Goal: Book appointment/travel/reservation

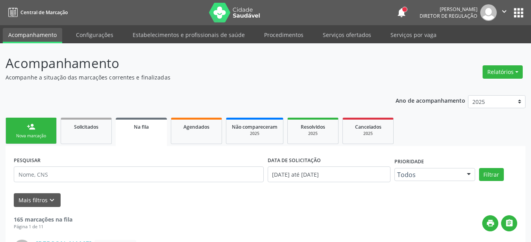
click at [516, 8] on button "apps" at bounding box center [519, 13] width 14 height 14
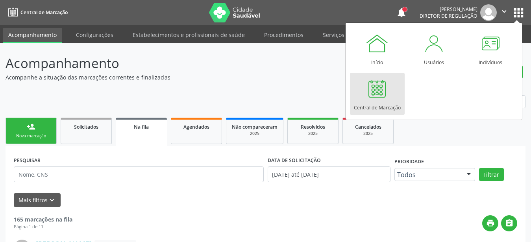
click at [389, 101] on div "Central de Marcação" at bounding box center [377, 105] width 47 height 11
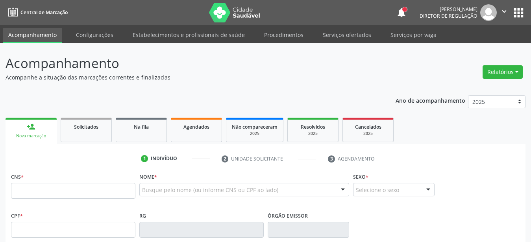
click at [40, 198] on input "text" at bounding box center [73, 191] width 124 height 16
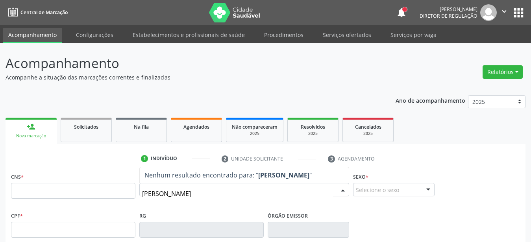
type input "pamela amanda tava"
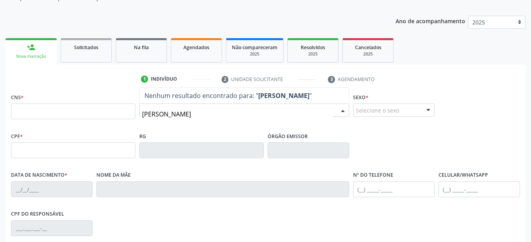
scroll to position [80, 0]
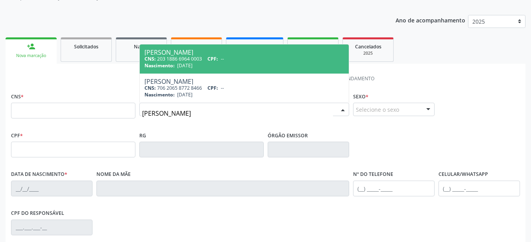
click at [213, 58] on span "CPF:" at bounding box center [213, 59] width 11 height 7
type input "203 1886 6964 0003"
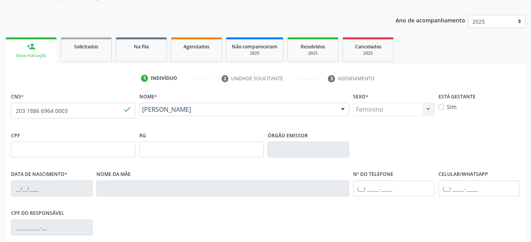
type input "22/01/2001"
type input "Ilza Maria Tavares Silva"
type input "(87) 99910-3873"
type input "8"
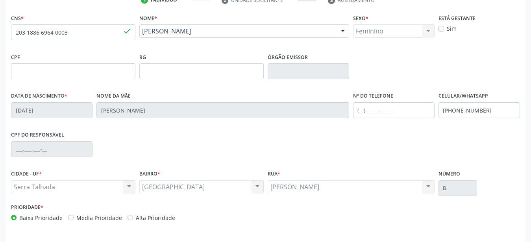
scroll to position [161, 0]
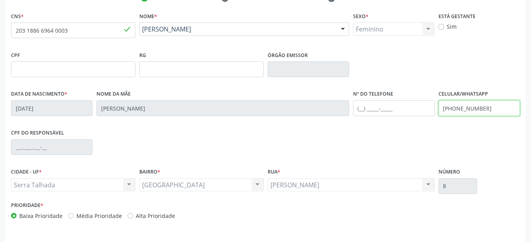
drag, startPoint x: 490, startPoint y: 111, endPoint x: 386, endPoint y: 115, distance: 104.1
click at [439, 115] on input "(87) 99910-3873" at bounding box center [480, 108] width 82 height 16
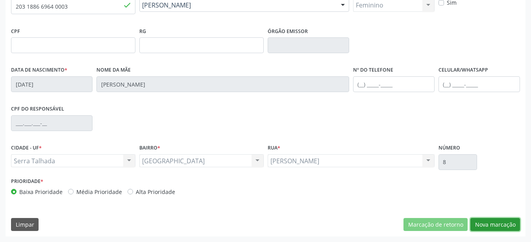
click at [487, 228] on button "Nova marcação" at bounding box center [496, 224] width 50 height 13
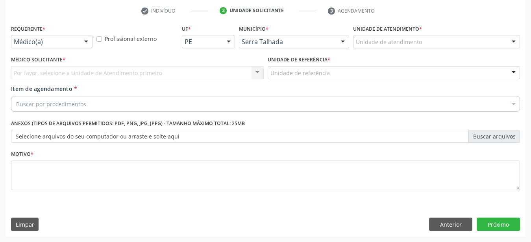
scroll to position [154, 0]
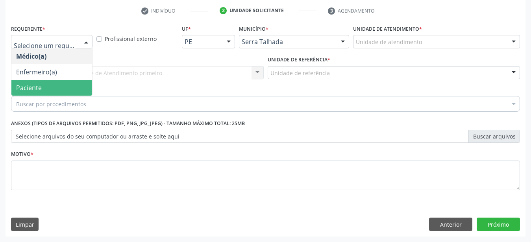
drag, startPoint x: 42, startPoint y: 80, endPoint x: 40, endPoint y: 74, distance: 6.1
click at [41, 82] on span "Paciente" at bounding box center [51, 88] width 81 height 16
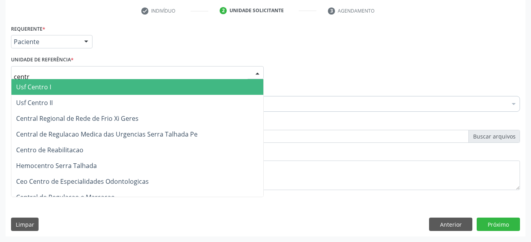
type input "centro"
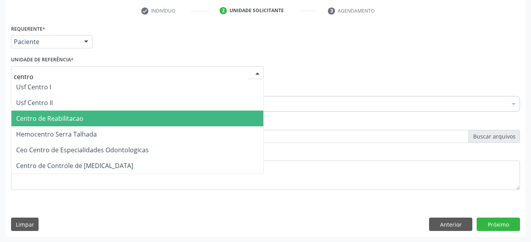
click at [59, 114] on span "Centro de Reabilitacao" at bounding box center [49, 118] width 67 height 9
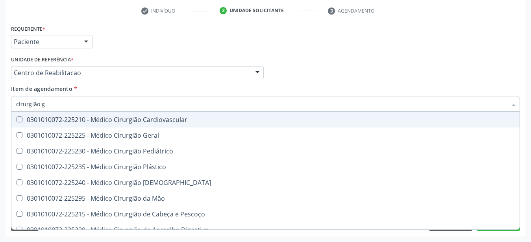
type input "cirurgião ge"
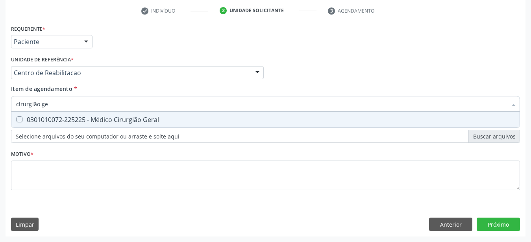
drag, startPoint x: 101, startPoint y: 117, endPoint x: 85, endPoint y: 138, distance: 26.4
click at [100, 119] on span "0301010072-225225 - Médico Cirurgião Geral" at bounding box center [265, 120] width 509 height 16
checkbox Geral "true"
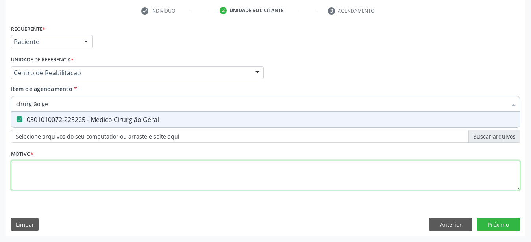
click at [50, 164] on textarea at bounding box center [265, 176] width 509 height 30
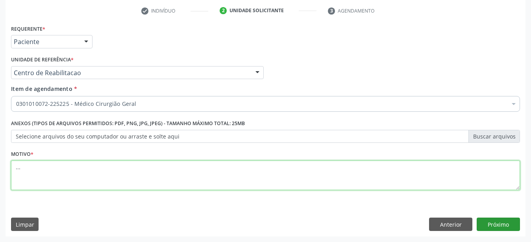
type textarea "..."
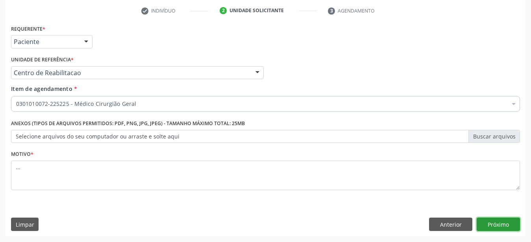
click at [501, 227] on button "Próximo" at bounding box center [498, 224] width 43 height 13
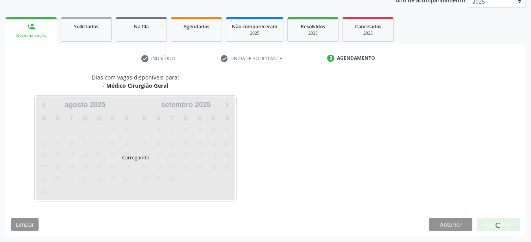
scroll to position [100, 0]
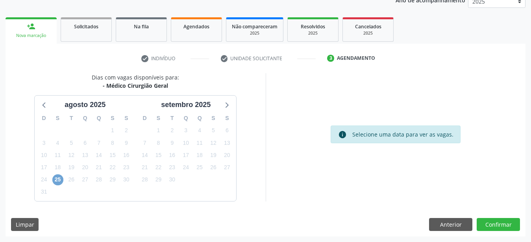
click at [57, 176] on span "25" at bounding box center [57, 180] width 11 height 11
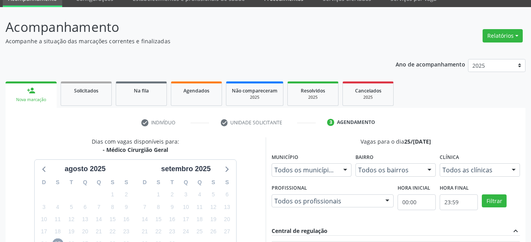
scroll to position [13, 0]
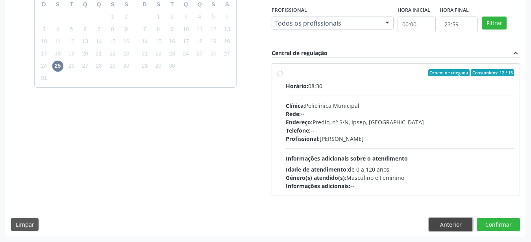
drag, startPoint x: 445, startPoint y: 222, endPoint x: 333, endPoint y: 212, distance: 113.1
click at [446, 222] on button "Anterior" at bounding box center [450, 224] width 43 height 13
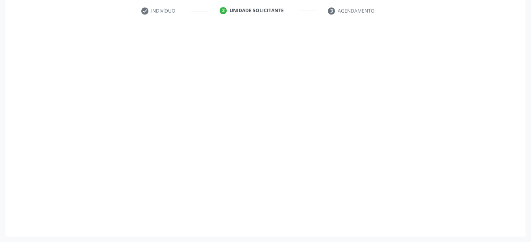
scroll to position [154, 0]
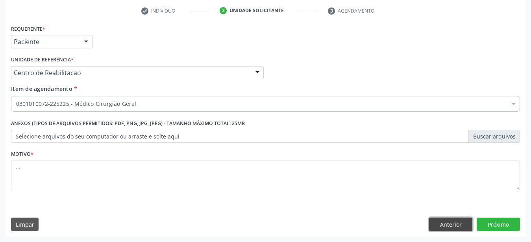
click at [469, 227] on button "Anterior" at bounding box center [450, 224] width 43 height 13
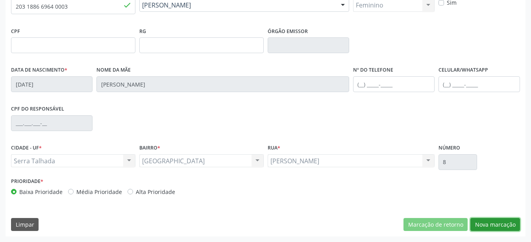
click at [498, 226] on button "Nova marcação" at bounding box center [496, 224] width 50 height 13
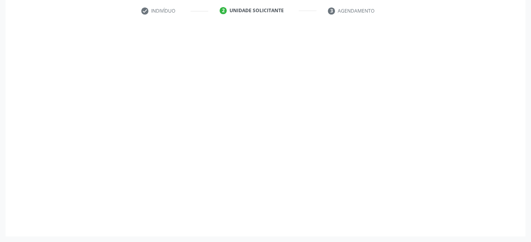
scroll to position [154, 0]
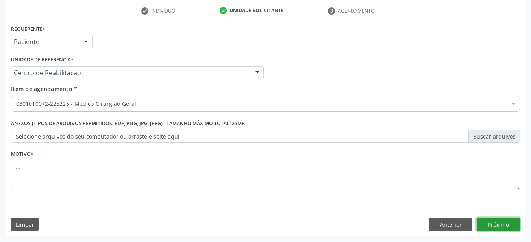
click at [498, 225] on button "Próximo" at bounding box center [498, 224] width 43 height 13
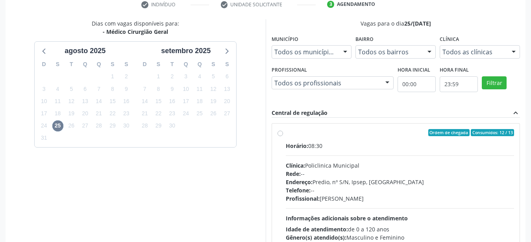
scroll to position [214, 0]
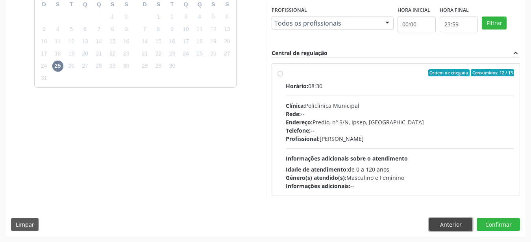
click at [439, 221] on button "Anterior" at bounding box center [450, 224] width 43 height 13
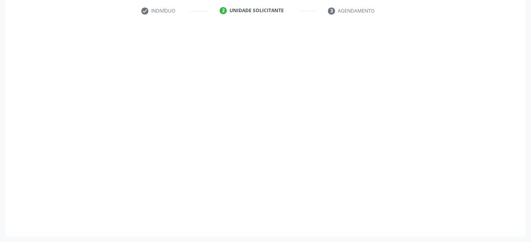
scroll to position [154, 0]
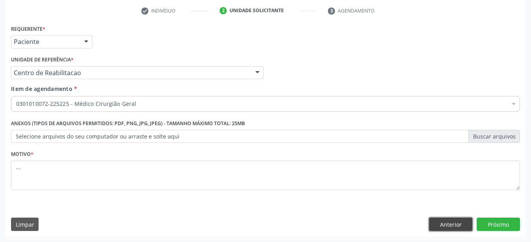
click at [449, 225] on button "Anterior" at bounding box center [450, 224] width 43 height 13
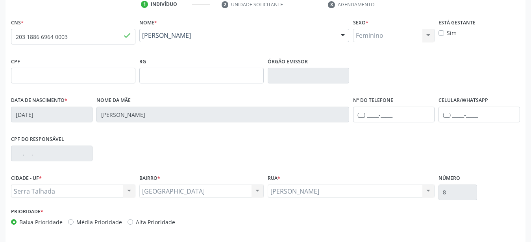
scroll to position [154, 0]
drag, startPoint x: 78, startPoint y: 41, endPoint x: 0, endPoint y: 41, distance: 78.0
click at [11, 41] on input "203 1886 6964 0003" at bounding box center [73, 37] width 124 height 16
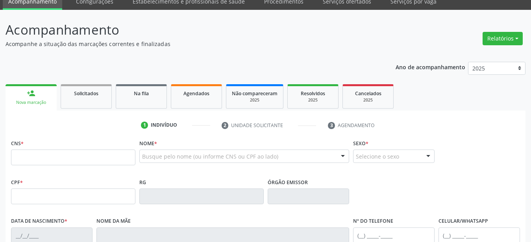
scroll to position [34, 0]
type input "203 1886 6964 0003"
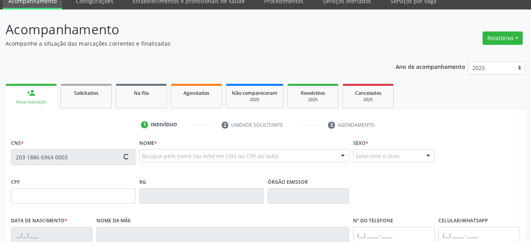
type input "2[DATE]"
type input "[PERSON_NAME]"
type input "[PHONE_NUMBER]"
type input "8"
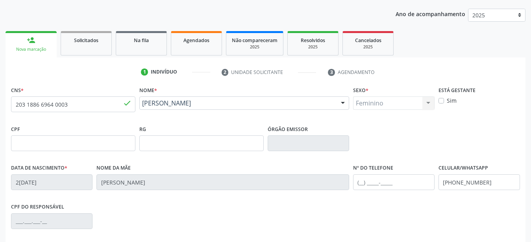
scroll to position [185, 0]
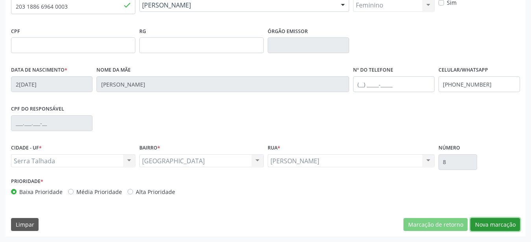
click at [489, 225] on button "Nova marcação" at bounding box center [496, 224] width 50 height 13
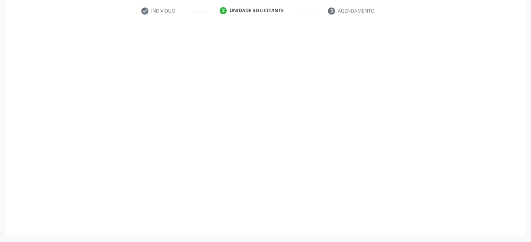
scroll to position [154, 0]
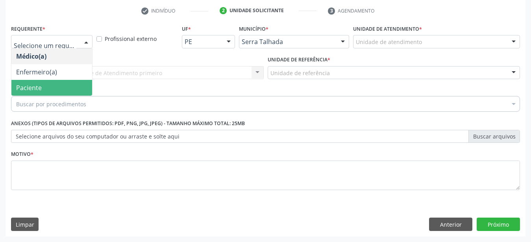
click at [37, 84] on span "Paciente" at bounding box center [29, 88] width 26 height 9
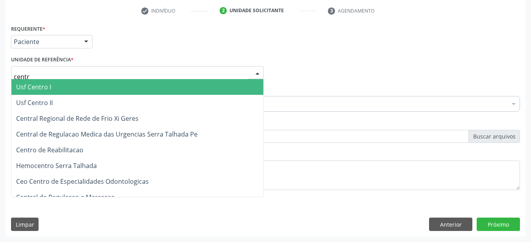
type input "centro"
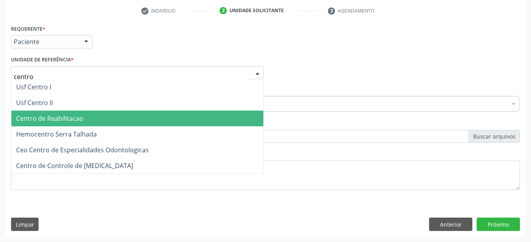
drag, startPoint x: 84, startPoint y: 113, endPoint x: 84, endPoint y: 108, distance: 4.7
click at [84, 113] on span "Centro de Reabilitacao" at bounding box center [137, 119] width 252 height 16
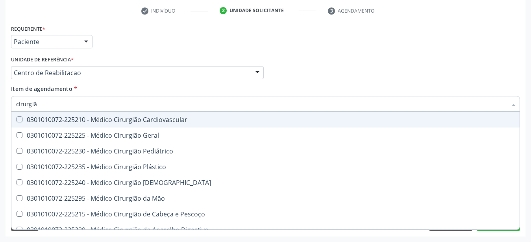
type input "cirurgião"
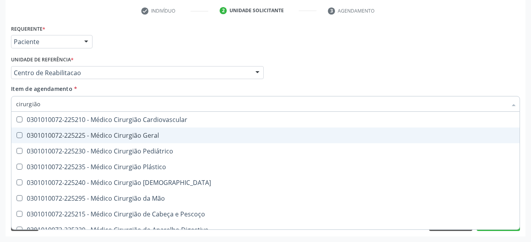
click at [74, 132] on div "0301010072-225225 - Médico Cirurgião Geral" at bounding box center [265, 135] width 499 height 6
checkbox Geral "true"
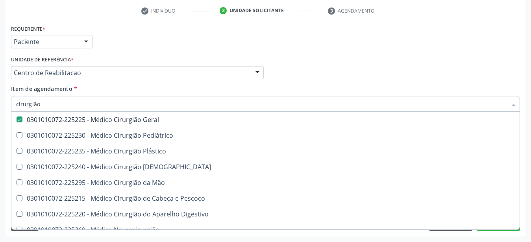
scroll to position [24, 0]
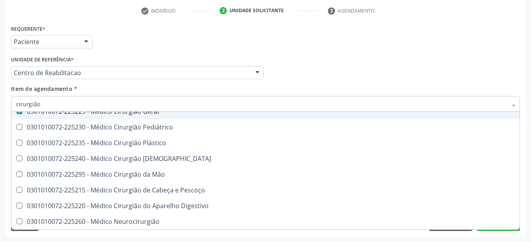
click at [311, 73] on div "Médico Solicitante Por favor, selecione a Unidade de Atendimento primeiro Nenhu…" at bounding box center [265, 69] width 513 height 31
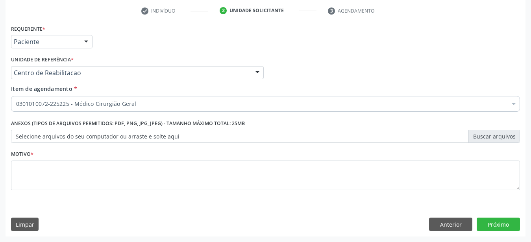
scroll to position [0, 0]
click at [308, 85] on div "Item de agendamento * 0301010072-225225 - Médico Cirurgião Geral Desfazer seleç…" at bounding box center [265, 97] width 509 height 25
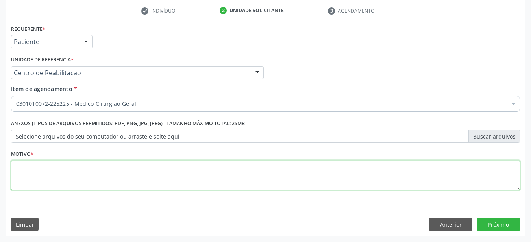
click at [73, 173] on textarea at bounding box center [265, 176] width 509 height 30
type textarea "..."
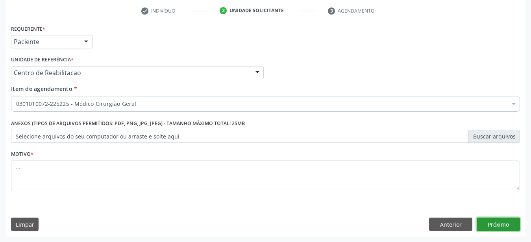
click at [502, 223] on button "Próximo" at bounding box center [498, 224] width 43 height 13
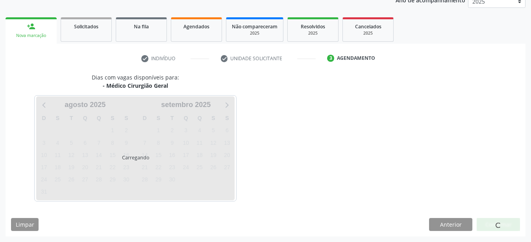
scroll to position [100, 0]
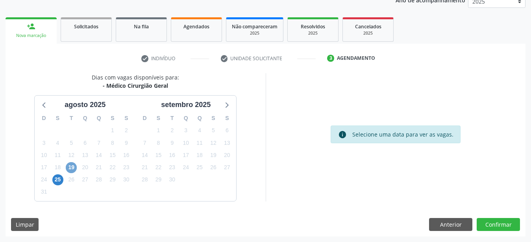
click at [70, 166] on span "19" at bounding box center [71, 167] width 11 height 11
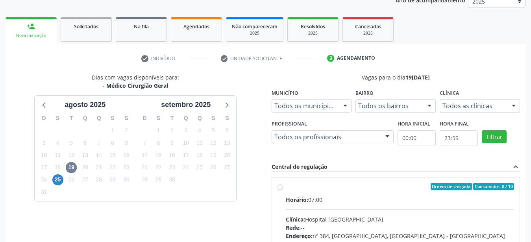
click at [286, 185] on label "Ordem de chegada Consumidos: 0 / 10 Horário: 07:00 Clínica: Hospital Sao Franci…" at bounding box center [400, 243] width 229 height 121
click at [281, 185] on input "Ordem de chegada Consumidos: 0 / 10 Horário: 07:00 Clínica: Hospital Sao Franci…" at bounding box center [281, 186] width 6 height 7
radio input "true"
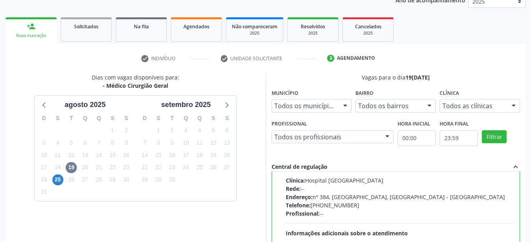
scroll to position [221, 0]
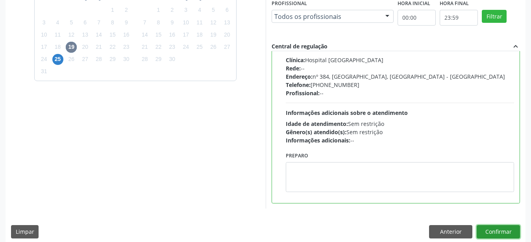
click at [506, 234] on button "Confirmar" at bounding box center [498, 231] width 43 height 13
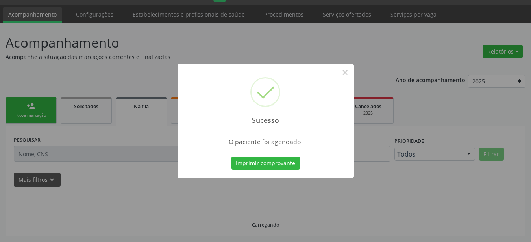
scroll to position [20, 0]
click at [277, 167] on button "Imprimir comprovante" at bounding box center [266, 163] width 69 height 13
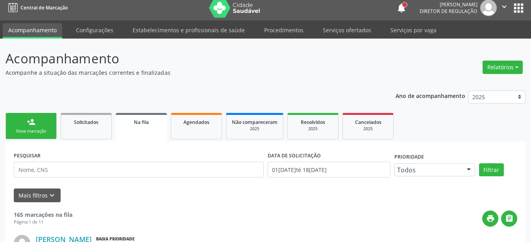
scroll to position [0, 0]
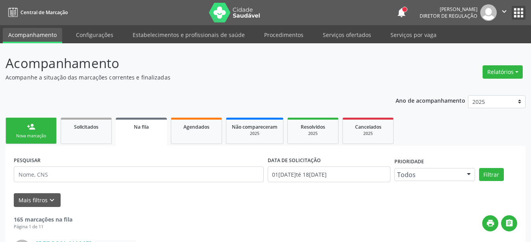
click at [515, 12] on button "apps" at bounding box center [519, 13] width 14 height 14
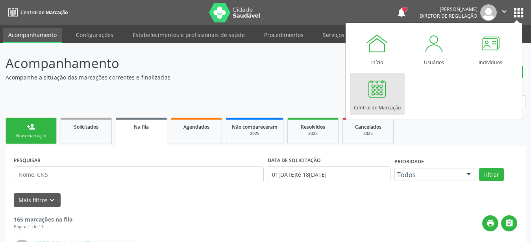
click at [377, 91] on div at bounding box center [378, 89] width 24 height 24
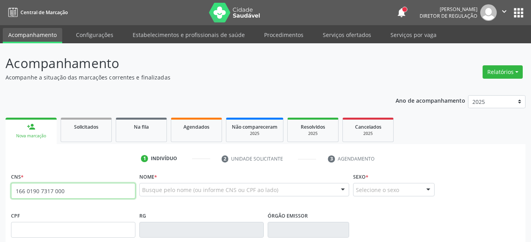
type input "166 0190 7317 0000"
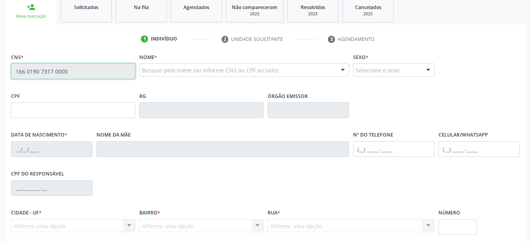
scroll to position [121, 0]
type input "022.860.284-00"
type input "22/06/1968"
type input "Francisca Nogueira da Silva"
type input "(87) 99911-2902"
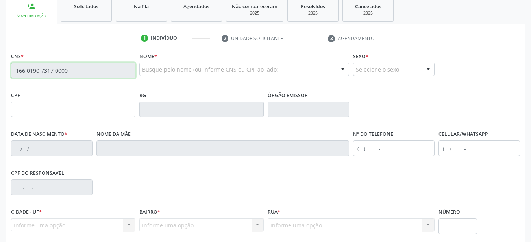
type input "335"
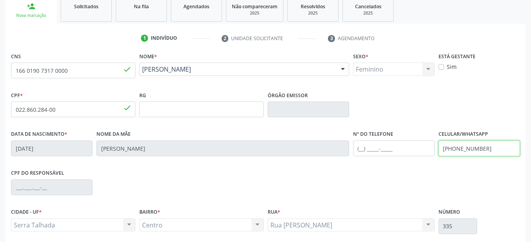
drag, startPoint x: 487, startPoint y: 152, endPoint x: 434, endPoint y: 158, distance: 53.9
click at [439, 156] on input "(87) 99911-2902" at bounding box center [480, 149] width 82 height 16
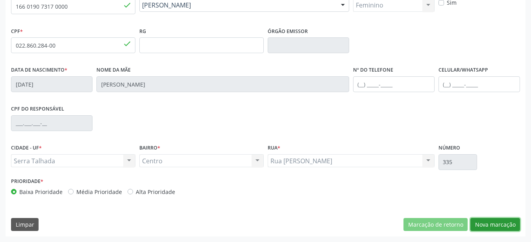
click at [491, 222] on button "Nova marcação" at bounding box center [496, 224] width 50 height 13
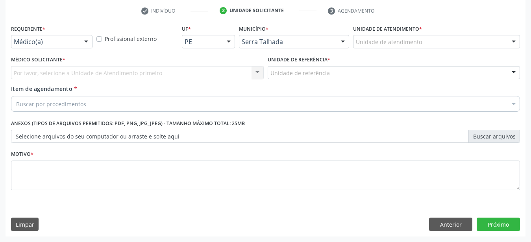
scroll to position [154, 0]
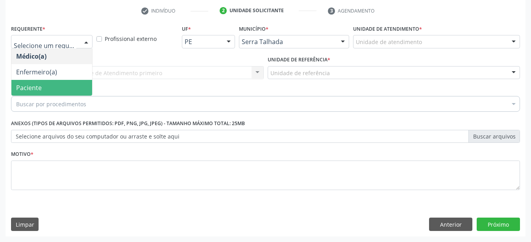
click at [48, 81] on span "Paciente" at bounding box center [51, 88] width 81 height 16
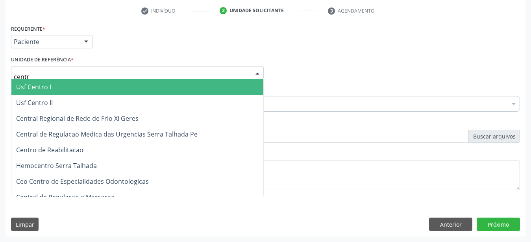
type input "centro"
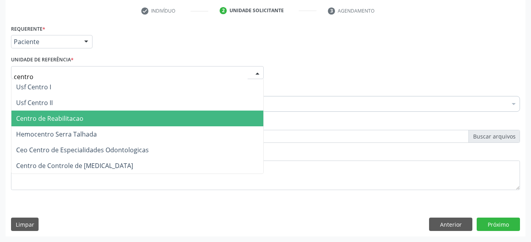
click at [70, 114] on span "Centro de Reabilitacao" at bounding box center [49, 118] width 67 height 9
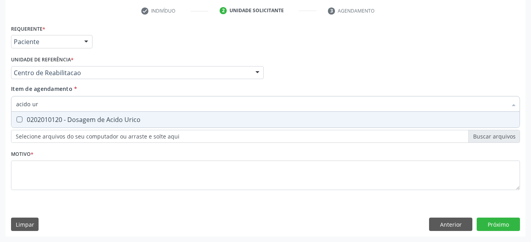
type input "acido uri"
click at [56, 112] on span "0202010120 - Dosagem de Acido Urico" at bounding box center [265, 120] width 509 height 16
checkbox Urico "true"
type input "acido"
checkbox Urico "false"
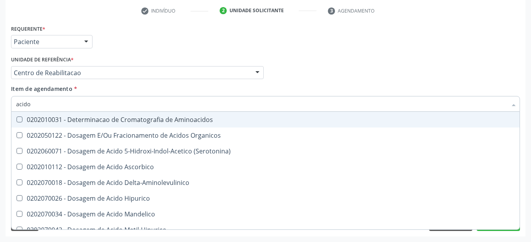
type input "acid"
checkbox Urico "false"
checkbox Cromatografia\) "true"
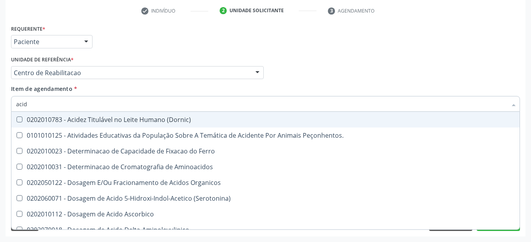
type input "aci"
checkbox Urico "false"
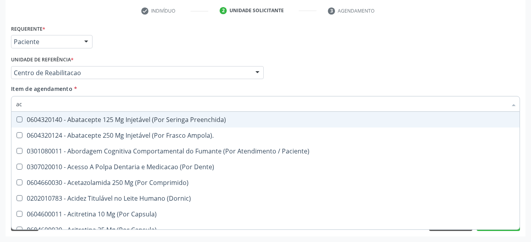
type input "a"
checkbox Urico "false"
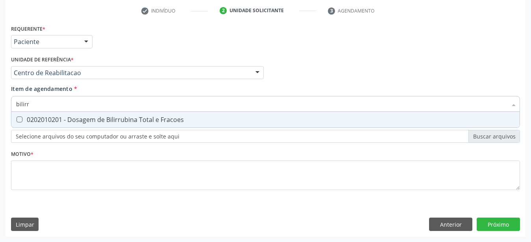
type input "bilirru"
click at [56, 112] on span "0202010201 - Dosagem de Bilirrubina Total e Fracoes" at bounding box center [265, 120] width 509 height 16
checkbox Fracoes "true"
type input "bili"
checkbox Fracoes "false"
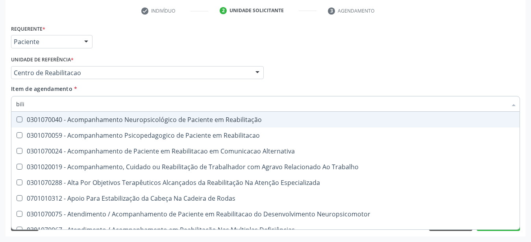
type input "bil"
checkbox Fracoes "false"
checkbox Completo\) "true"
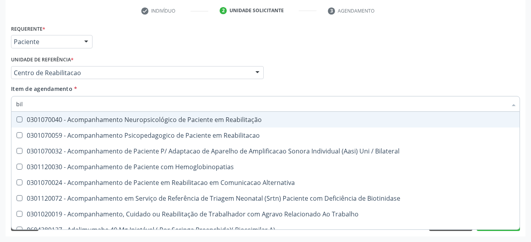
type input "bi"
checkbox Atendimentos-Mês\) "false"
type input "b"
checkbox Fracoes "false"
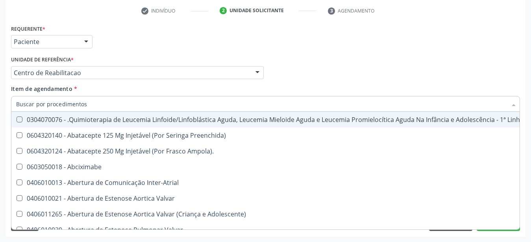
checkbox Fracoes "false"
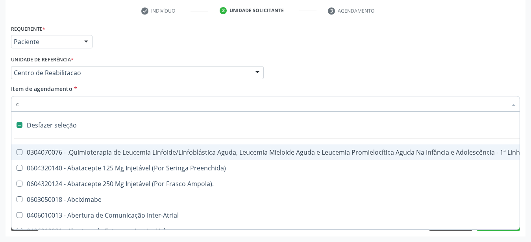
type input "co"
checkbox Capsula\) "true"
checkbox Antibiotico "true"
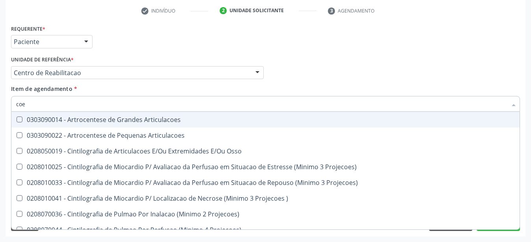
type input "co"
checkbox Fracoes "false"
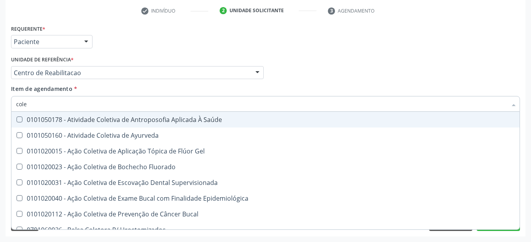
type input "coles"
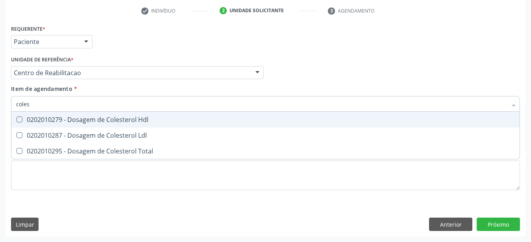
click at [56, 117] on div "0202010279 - Dosagem de Colesterol Hdl" at bounding box center [265, 120] width 499 height 6
checkbox Hdl "true"
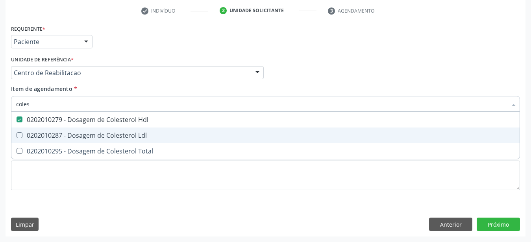
click at [53, 128] on span "0202010287 - Dosagem de Colesterol Ldl" at bounding box center [265, 136] width 509 height 16
checkbox Ldl "true"
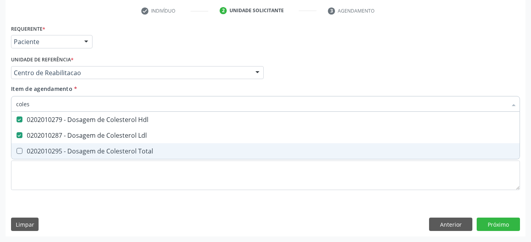
click at [56, 143] on span "0202010295 - Dosagem de Colesterol Total" at bounding box center [265, 151] width 509 height 16
checkbox Total "true"
type input "cole"
checkbox Hdl "false"
checkbox Ldl "false"
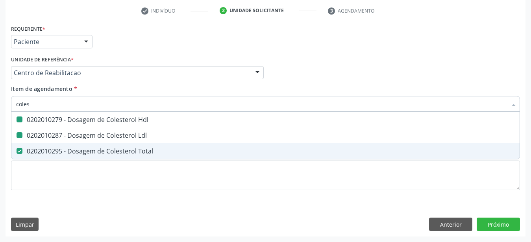
checkbox Total "false"
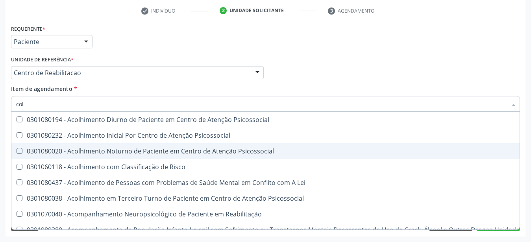
type input "co"
checkbox Hdl "false"
checkbox Ldl "false"
checkbox Total "false"
type input "c"
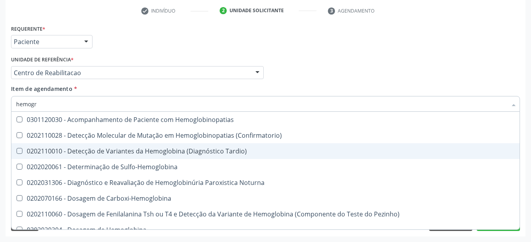
type input "hemogra"
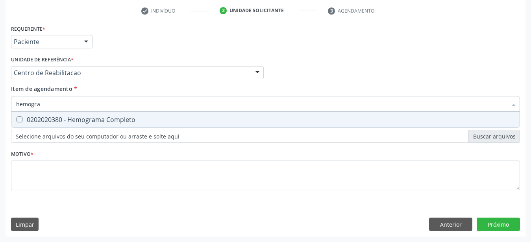
click at [72, 117] on div "0202020380 - Hemograma Completo" at bounding box center [265, 120] width 499 height 6
checkbox Completo "true"
type input "hemog"
checkbox Completo "false"
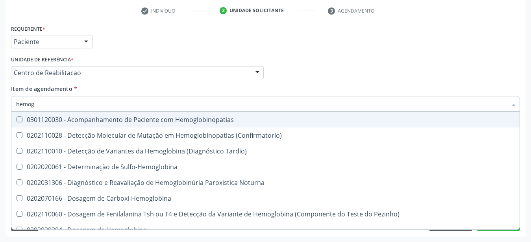
type input "hemo"
checkbox Completo "false"
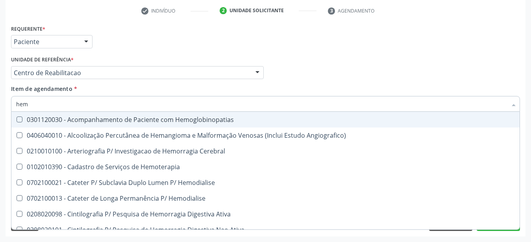
type input "he"
checkbox Completo "false"
checkbox Orgaos "true"
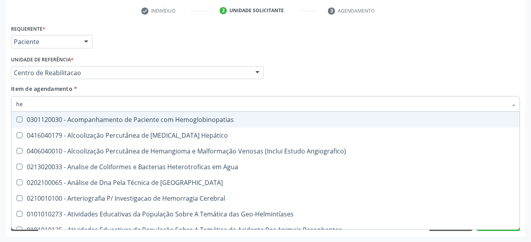
type input "h"
checkbox Completo "false"
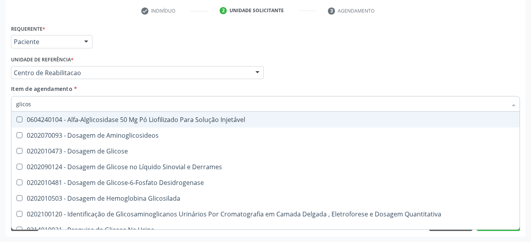
type input "glicose"
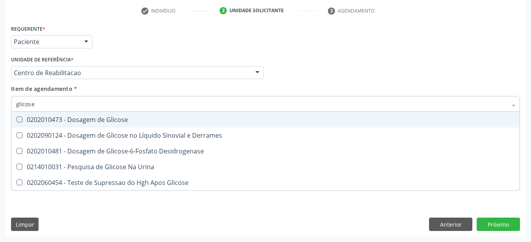
click at [72, 117] on div "0202010473 - Dosagem de Glicose" at bounding box center [265, 120] width 499 height 6
checkbox Glicose "true"
type input "glicos"
checkbox Glicose "false"
checkbox Desidrogenase "true"
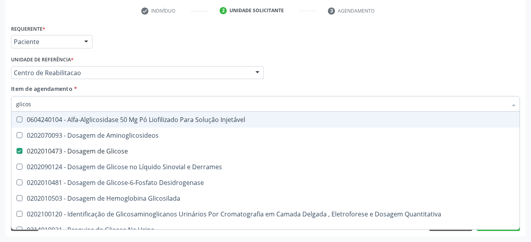
type input "glico"
checkbox Glicose "false"
checkbox Glicosilada "true"
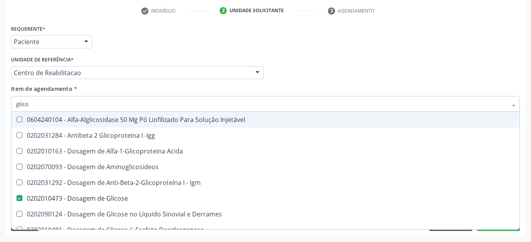
type input "glicos"
checkbox Acida "true"
checkbox Glicose "false"
type input "glicosi"
checkbox Acida "false"
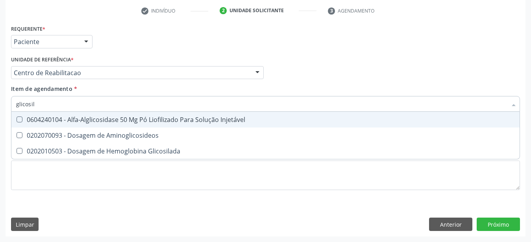
type input "glicosila"
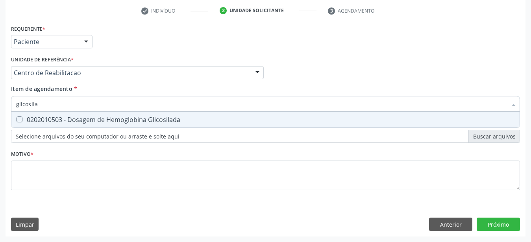
click at [72, 117] on div "0202010503 - Dosagem de Hemoglobina Glicosilada" at bounding box center [265, 120] width 499 height 6
checkbox Glicosilada "true"
type input "glicosi"
checkbox Glicosilada "false"
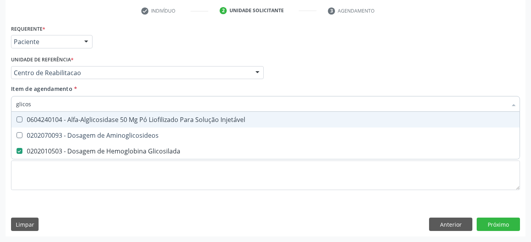
type input "glico"
checkbox Glicosilada "false"
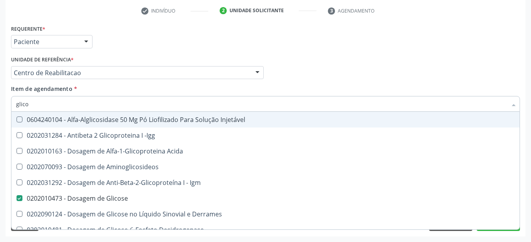
type input "glic"
checkbox Glicose "false"
checkbox Glicosilada "false"
checkbox Glicose "true"
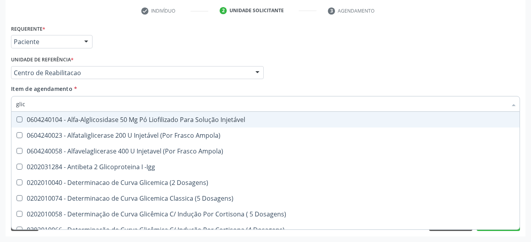
type input "gli"
checkbox Glicose "false"
checkbox Quantitativa "true"
type input "gl"
checkbox Glicosilada "false"
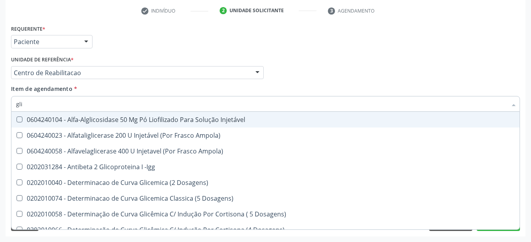
checkbox Quantitativa "false"
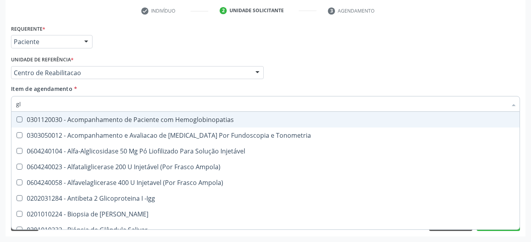
type input "g"
checkbox Glicose "false"
checkbox Glicosilada "false"
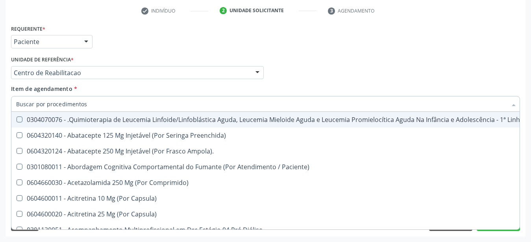
checkbox Urico "false"
checkbox Fracoes "false"
checkbox Hdl "false"
checkbox Ldl "false"
checkbox Total "false"
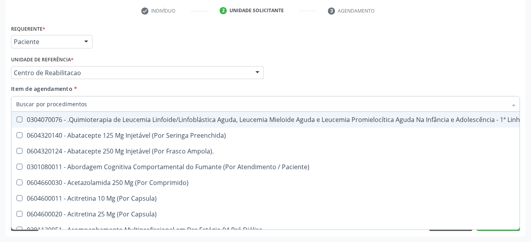
checkbox Glicose "false"
checkbox Glicosilada "false"
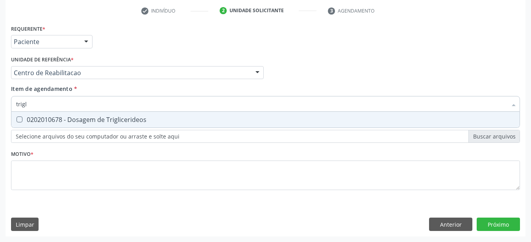
type input "trigli"
click at [72, 117] on div "0202010678 - Dosagem de Triglicerideos" at bounding box center [265, 120] width 499 height 6
checkbox Triglicerideos "true"
type input "tri"
checkbox Triglicerideos "false"
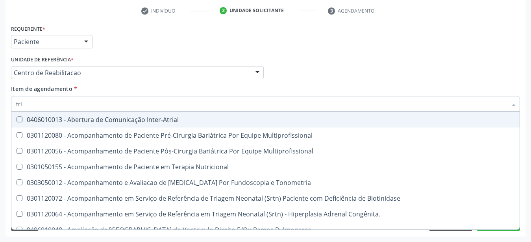
type input "tr"
checkbox Triglicerideos "false"
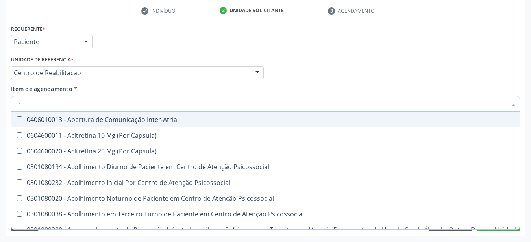
type input "t"
checkbox Triglicerideos "false"
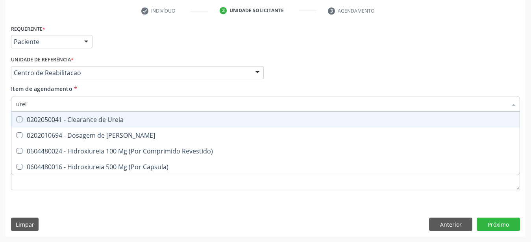
type input "ureia"
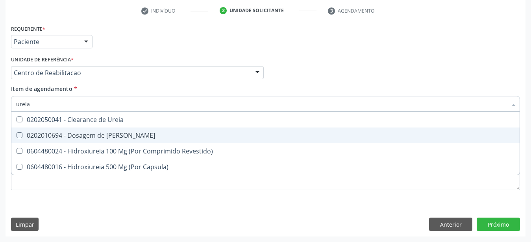
click at [76, 132] on div "0202010694 - Dosagem de Ureia" at bounding box center [265, 135] width 499 height 6
checkbox Ureia "true"
type input "ure"
checkbox Ureia "false"
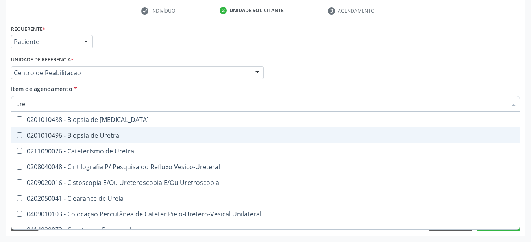
type input "ur"
checkbox Ureia "false"
type input "u"
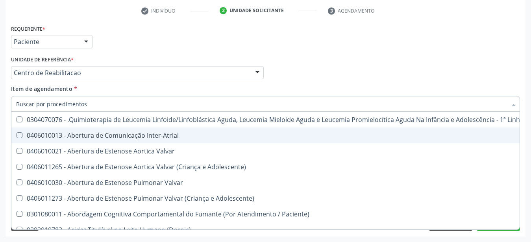
checkbox Urico "false"
checkbox Fracoes "false"
checkbox Ureia "false"
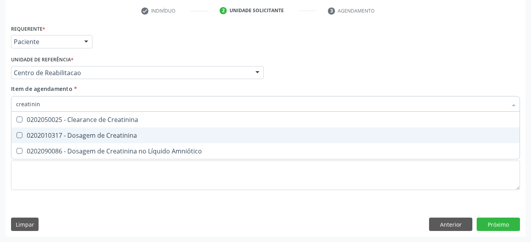
type input "creatinina"
click at [76, 132] on div "0202010317 - Dosagem de Creatinina" at bounding box center [265, 135] width 499 height 6
checkbox Creatinina "true"
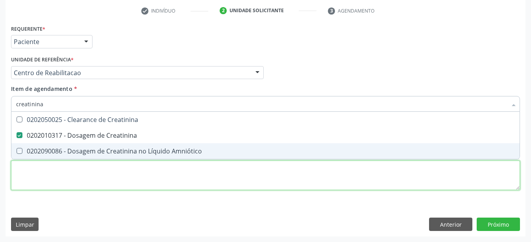
click at [122, 178] on textarea at bounding box center [265, 176] width 509 height 30
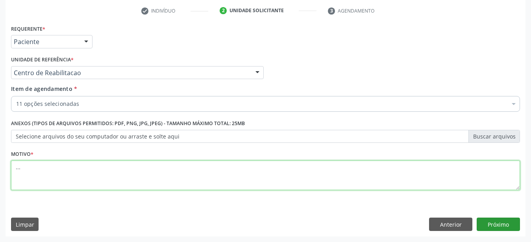
type textarea "..."
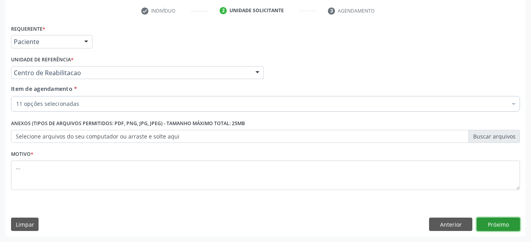
click at [512, 219] on button "Próximo" at bounding box center [498, 224] width 43 height 13
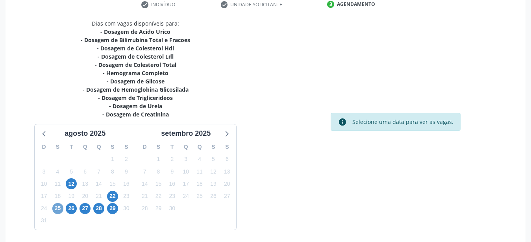
click at [58, 208] on span "25" at bounding box center [57, 208] width 11 height 11
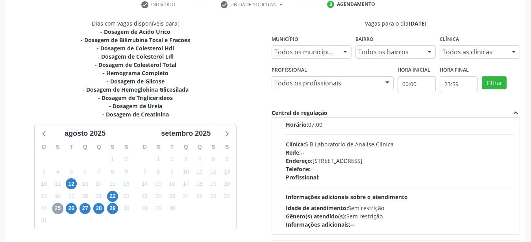
scroll to position [0, 0]
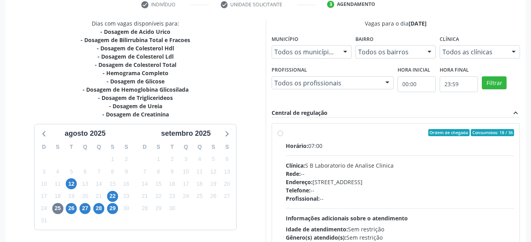
click at [286, 135] on label "Ordem de chegada Consumidos: 18 / 36 Horário: 07:00 Clínica: S B Laboratorio de…" at bounding box center [400, 189] width 229 height 121
click at [282, 135] on input "Ordem de chegada Consumidos: 18 / 36 Horário: 07:00 Clínica: S B Laboratorio de…" at bounding box center [281, 132] width 6 height 7
radio input "true"
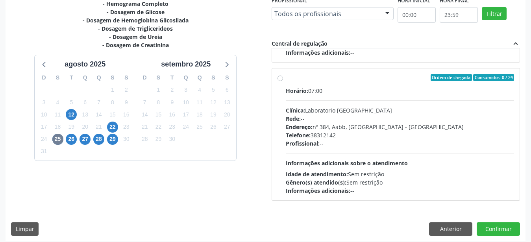
scroll to position [228, 0]
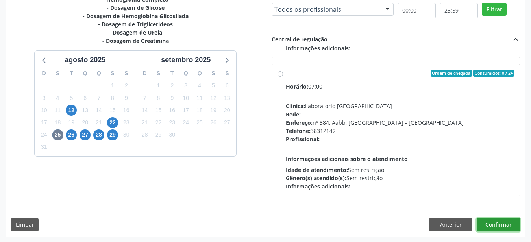
click at [516, 221] on button "Confirmar" at bounding box center [498, 224] width 43 height 13
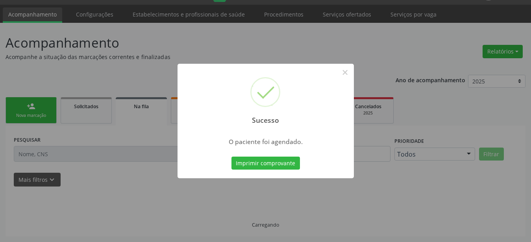
scroll to position [20, 0]
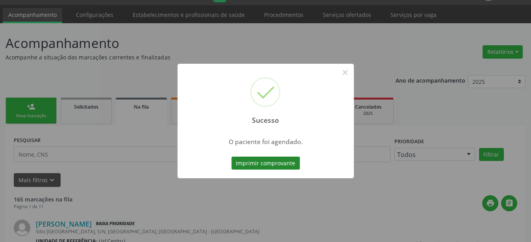
click at [279, 158] on button "Imprimir comprovante" at bounding box center [266, 163] width 69 height 13
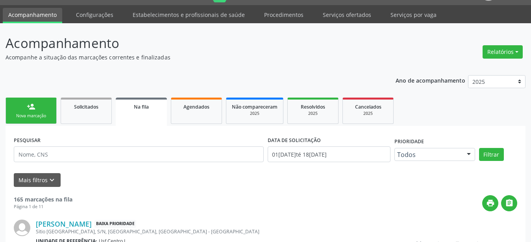
scroll to position [20, 0]
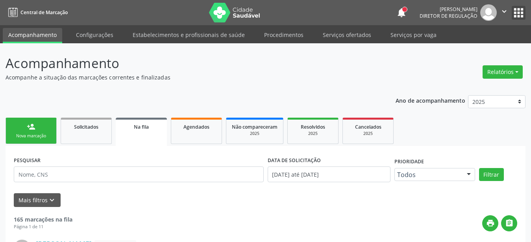
drag, startPoint x: 516, startPoint y: 12, endPoint x: 509, endPoint y: 19, distance: 10.6
click at [516, 12] on button "apps" at bounding box center [519, 13] width 14 height 14
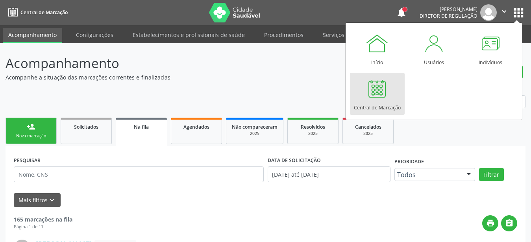
click at [372, 86] on div at bounding box center [378, 89] width 24 height 24
